Goal: Task Accomplishment & Management: Complete application form

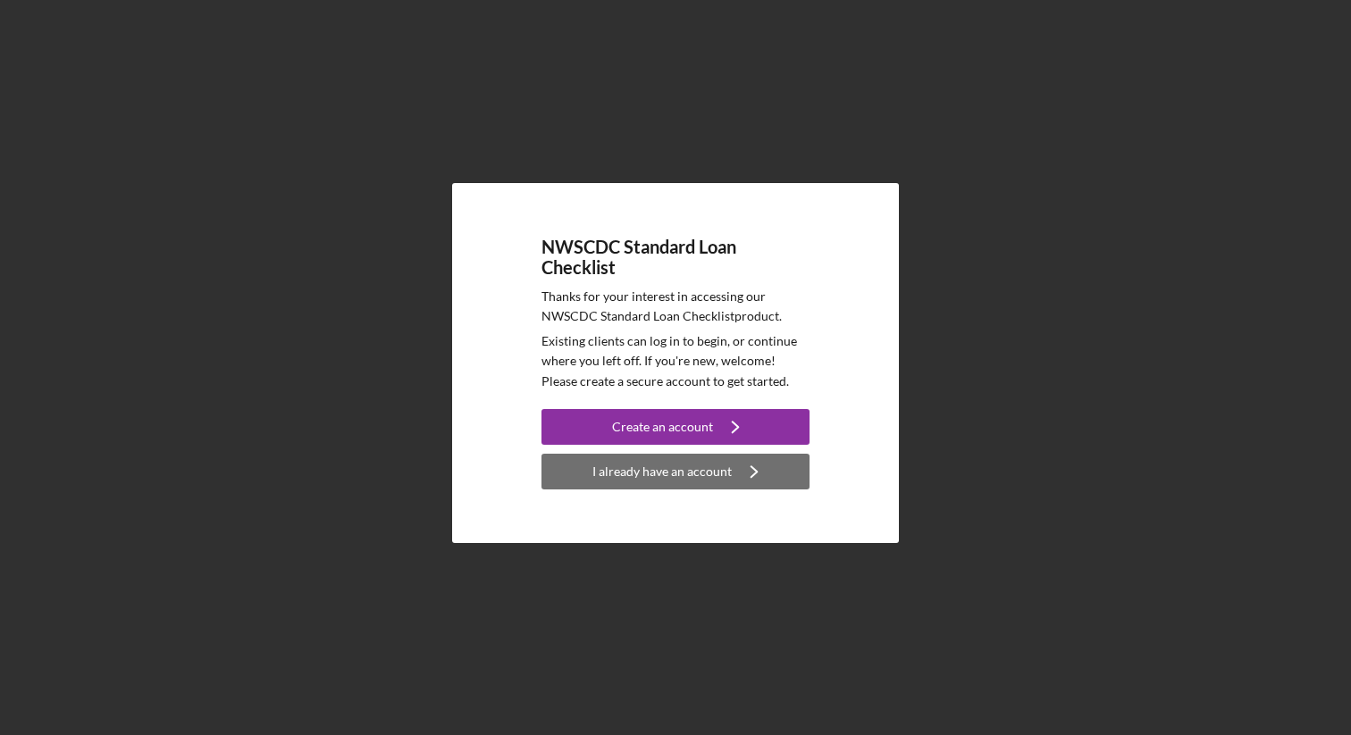
click at [734, 480] on icon "Icon/Navigate" at bounding box center [754, 471] width 45 height 45
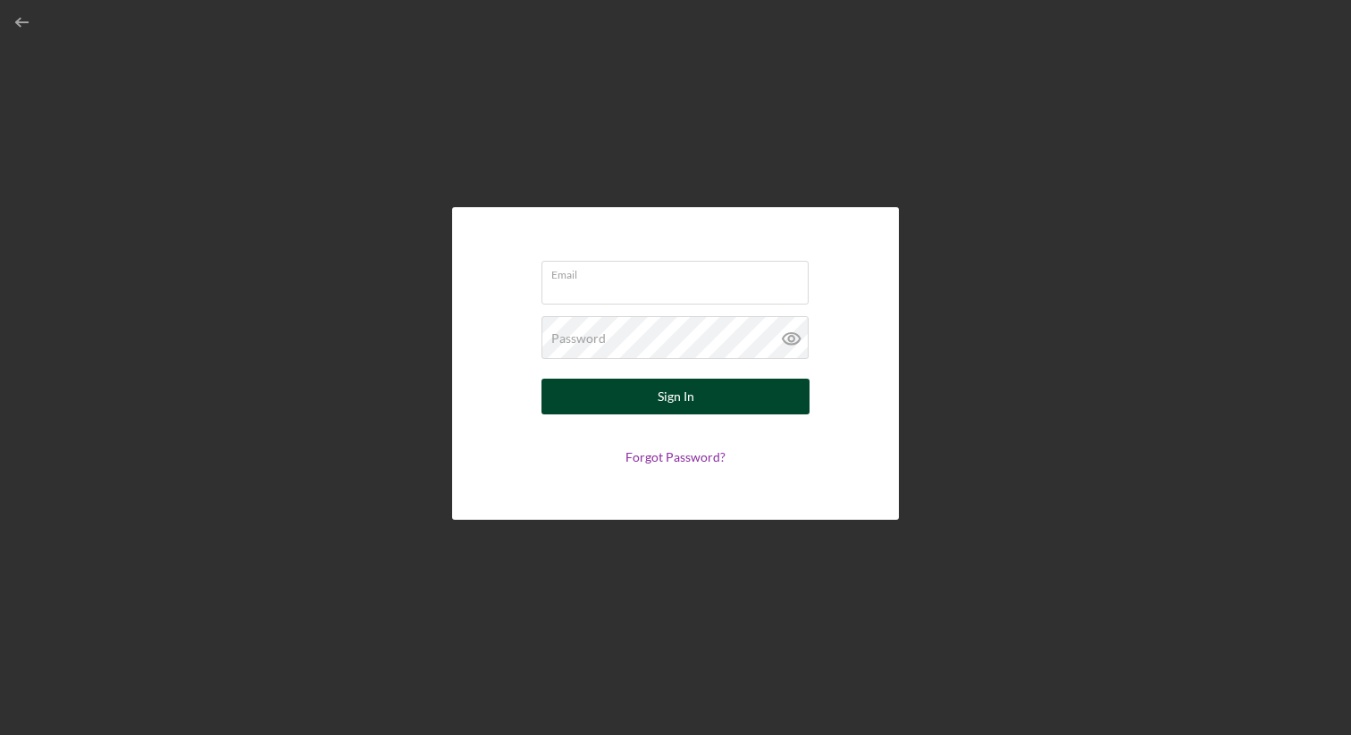
type input "[EMAIL_ADDRESS][DOMAIN_NAME]"
click at [698, 395] on button "Sign In" at bounding box center [676, 397] width 268 height 36
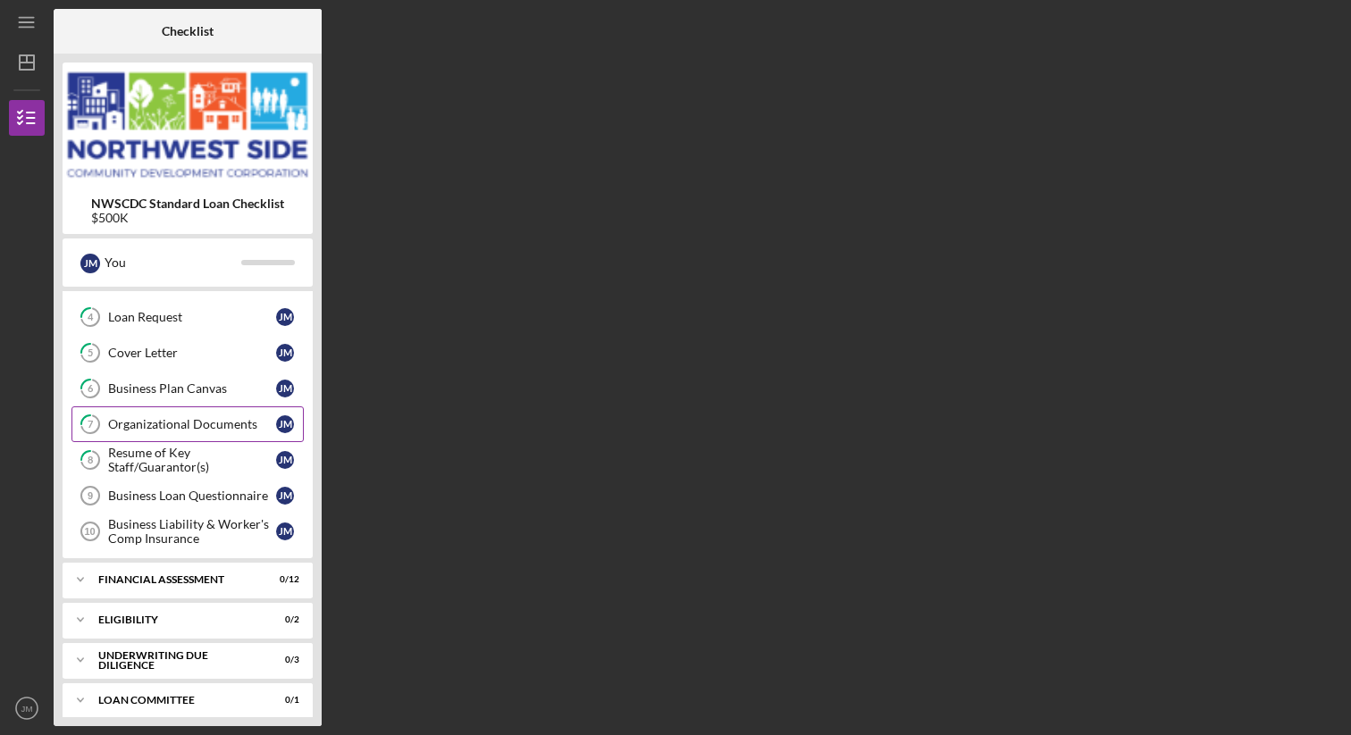
scroll to position [147, 0]
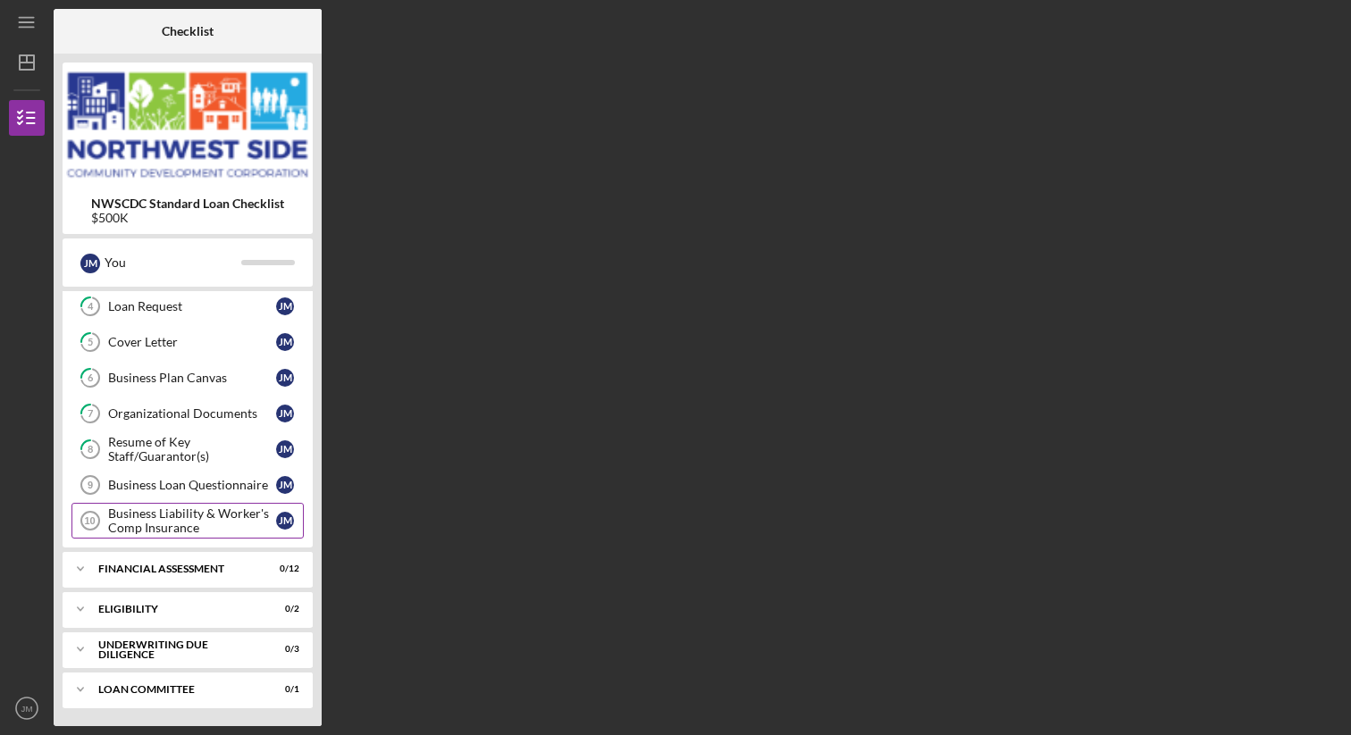
click at [206, 529] on div "Business Liability & Worker's Comp Insurance" at bounding box center [192, 521] width 168 height 29
